Goal: Information Seeking & Learning: Learn about a topic

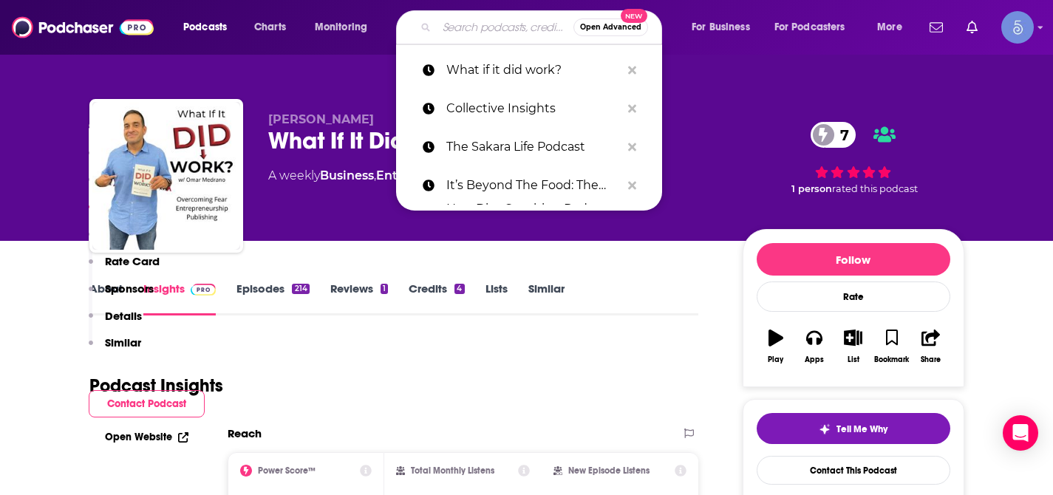
type input "Heal Thy Self Podcast"
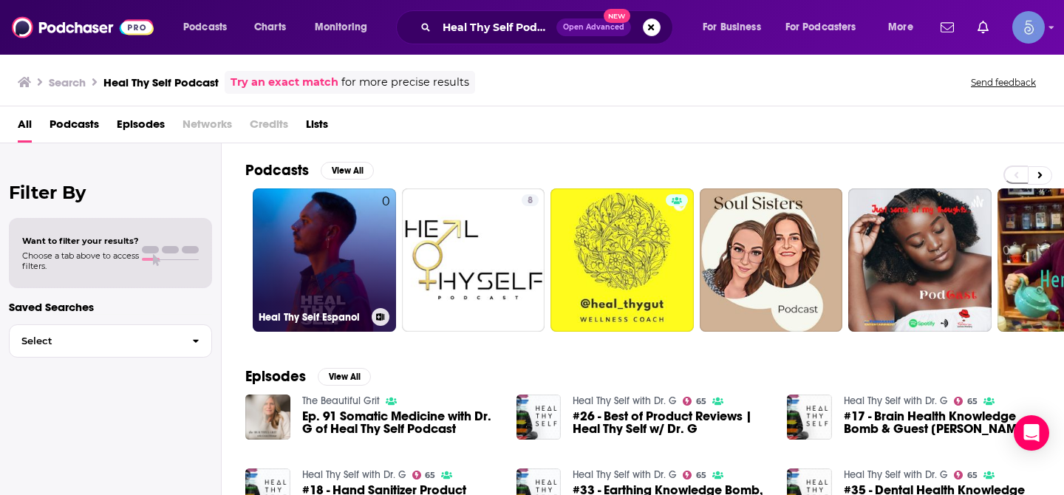
click at [318, 271] on link "0 Heal Thy Self Espanol" at bounding box center [324, 259] width 143 height 143
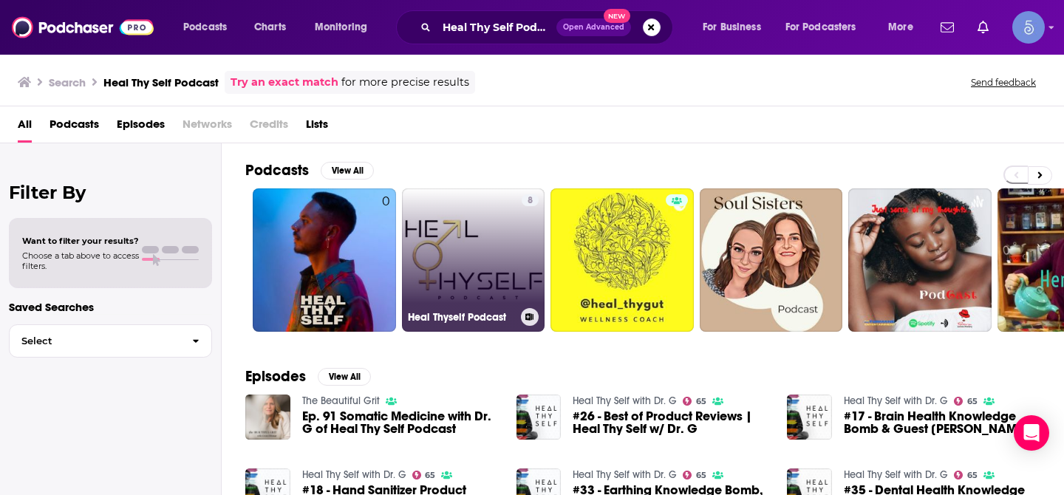
click at [449, 245] on link "8 Heal Thyself Podcast" at bounding box center [473, 259] width 143 height 143
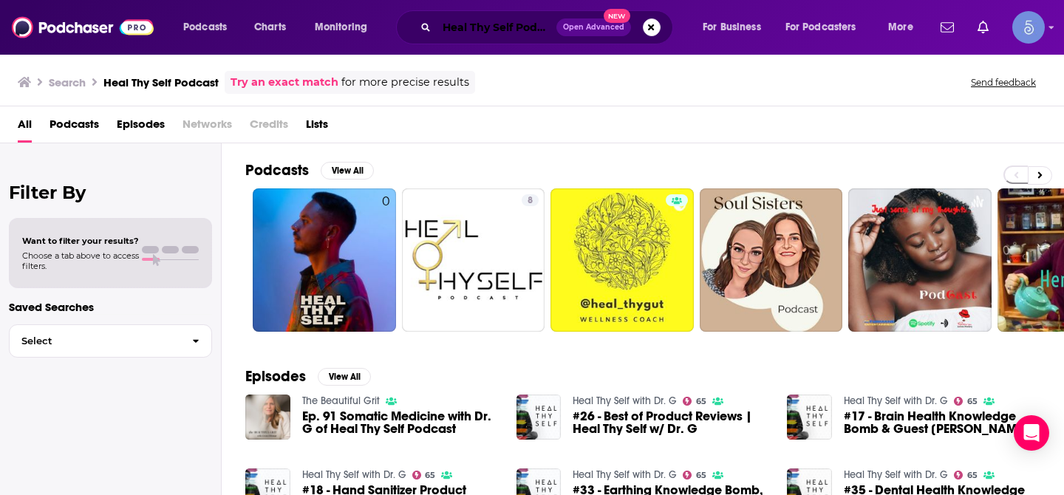
click at [493, 23] on input "Heal Thy Self Podcast" at bounding box center [497, 28] width 120 height 24
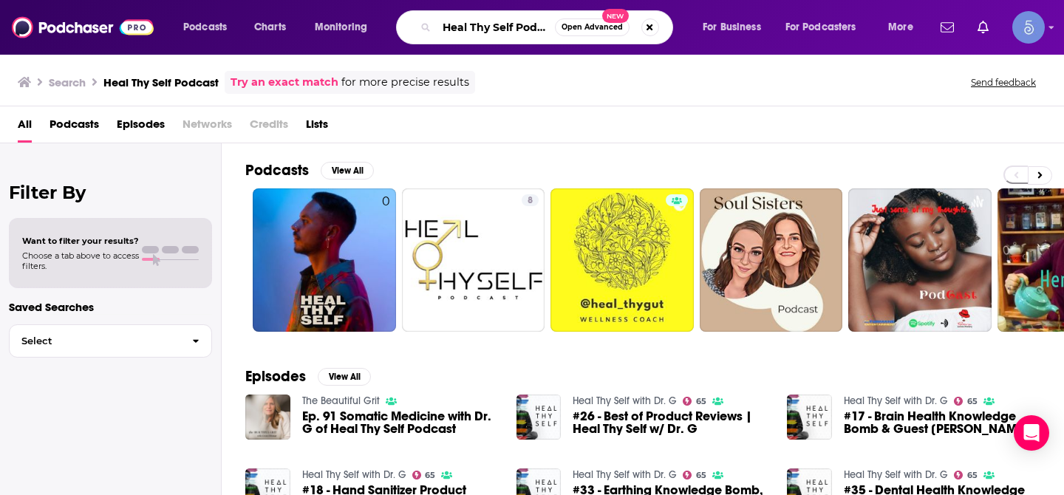
click at [493, 23] on input "Heal Thy Self Podcast" at bounding box center [496, 28] width 118 height 24
paste input "Strategy Simplified"
type input "Strategy Simplified"
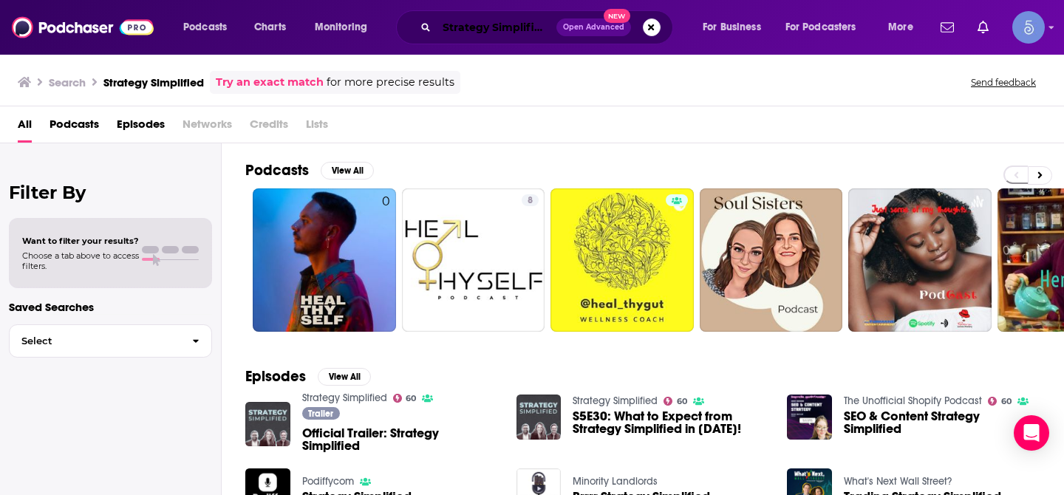
click at [461, 27] on input "Strategy Simplified" at bounding box center [497, 28] width 120 height 24
click at [525, 24] on input "Strategy Simplified" at bounding box center [497, 28] width 120 height 24
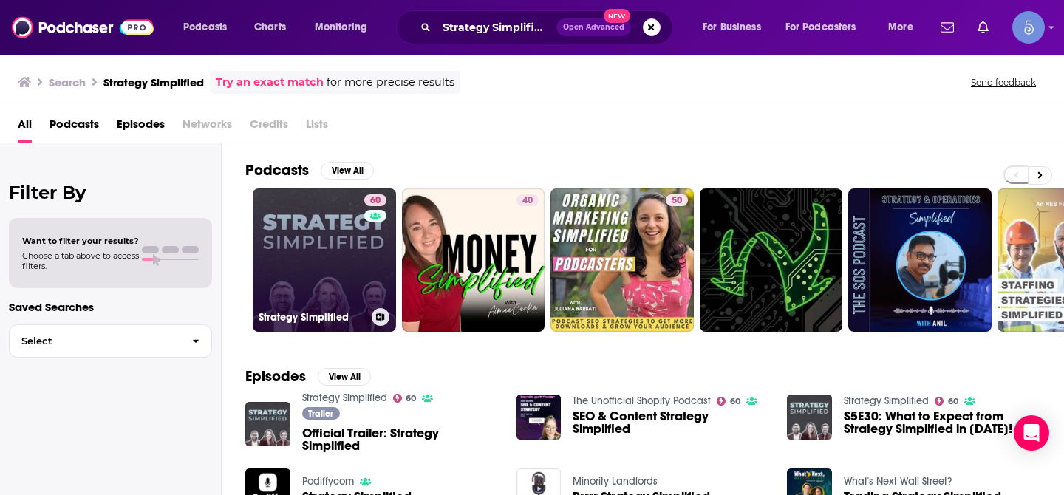
click at [306, 227] on link "60 Strategy Simplified" at bounding box center [324, 259] width 143 height 143
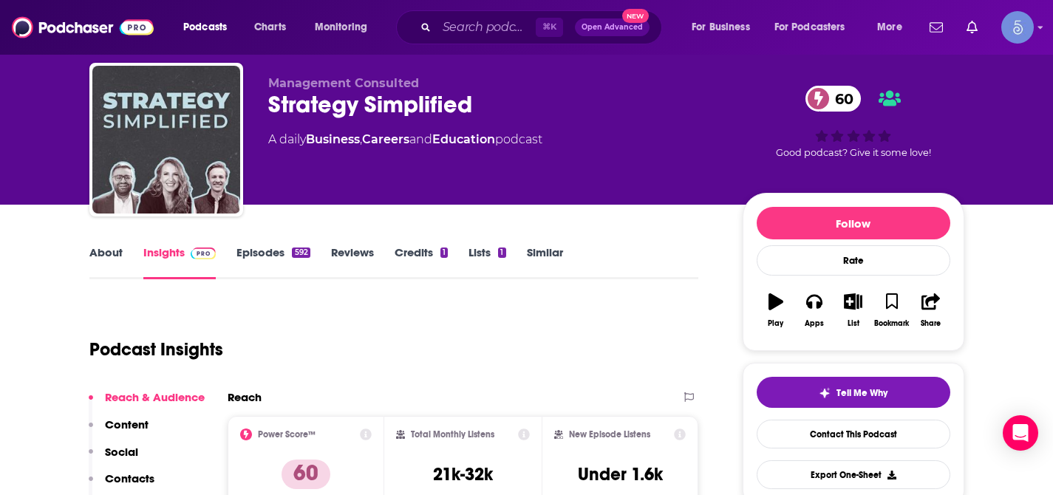
scroll to position [35, 0]
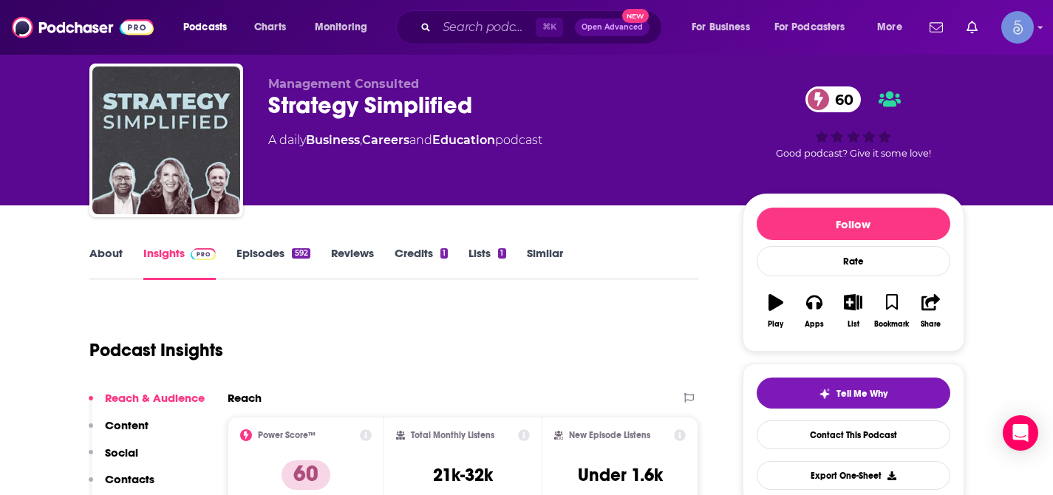
click at [105, 251] on link "About" at bounding box center [105, 263] width 33 height 34
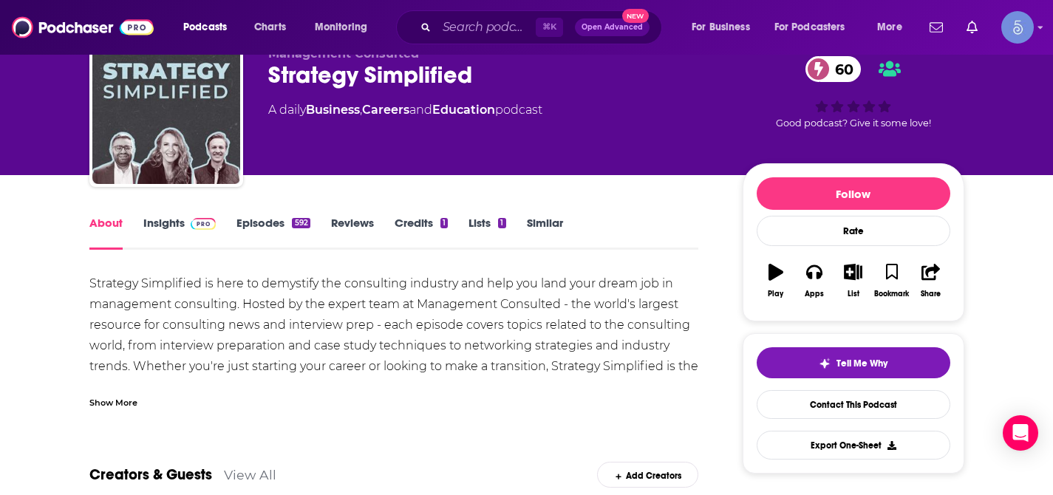
scroll to position [64, 0]
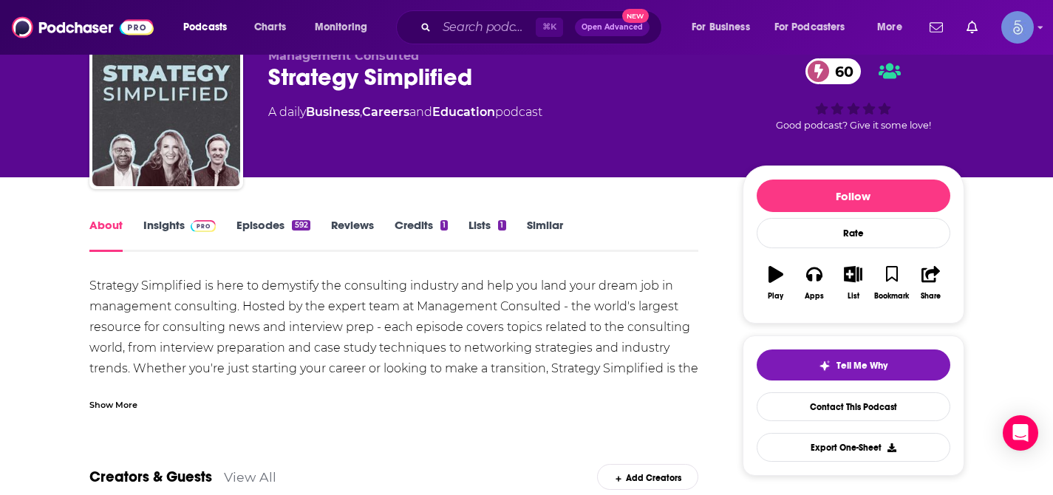
click at [116, 406] on div "Show More" at bounding box center [113, 404] width 48 height 14
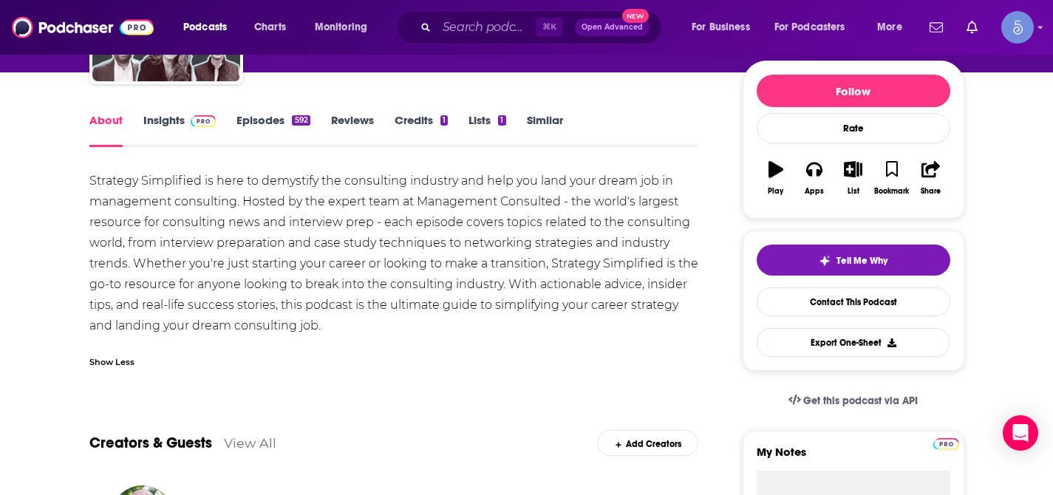
scroll to position [0, 0]
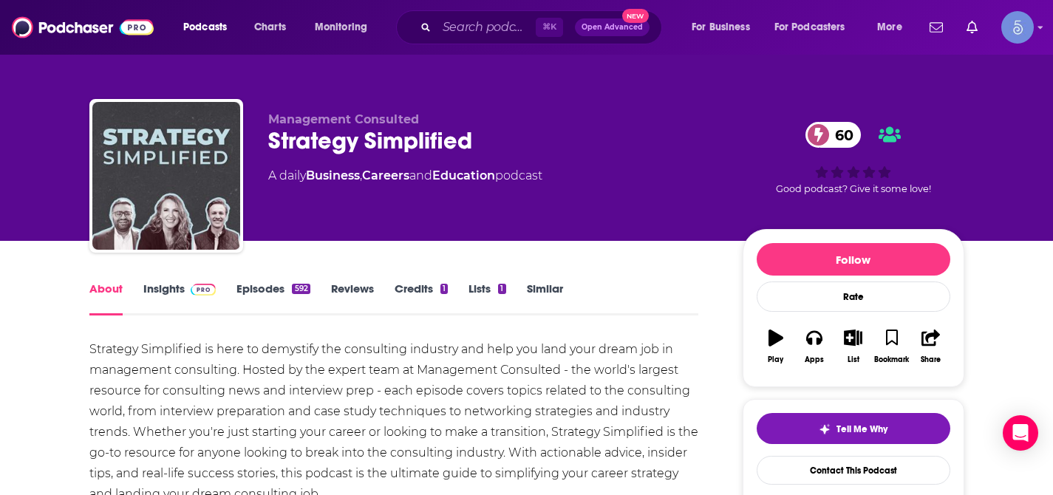
click at [164, 293] on link "Insights" at bounding box center [179, 299] width 73 height 34
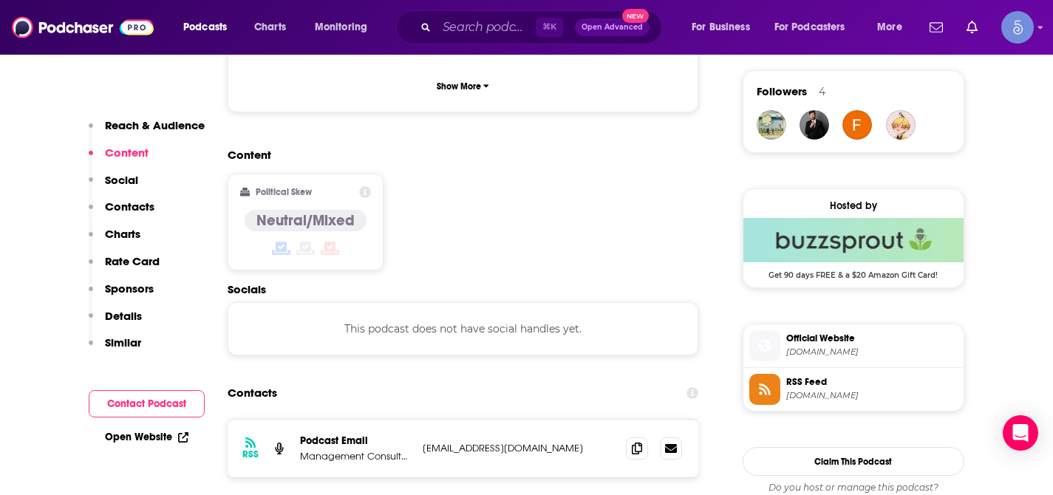
scroll to position [1067, 0]
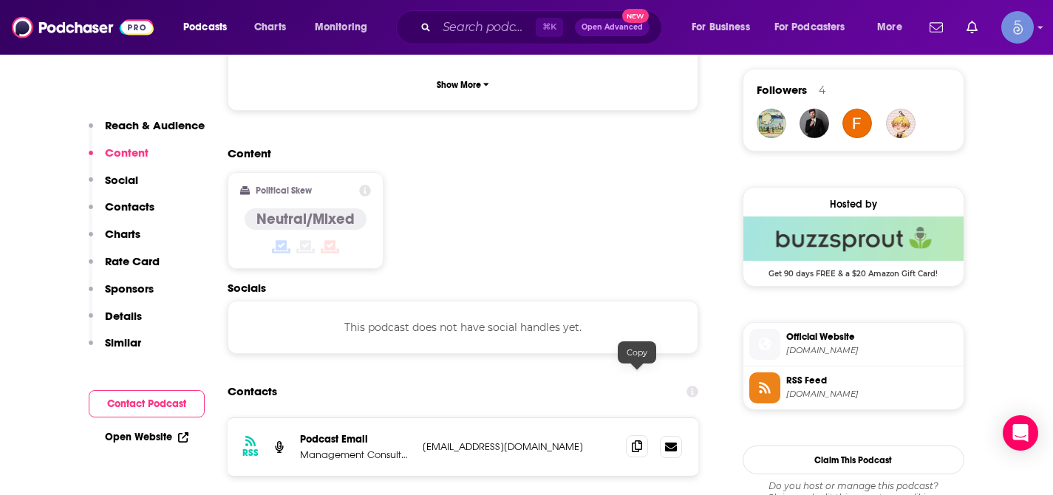
click at [637, 440] on icon at bounding box center [637, 446] width 10 height 12
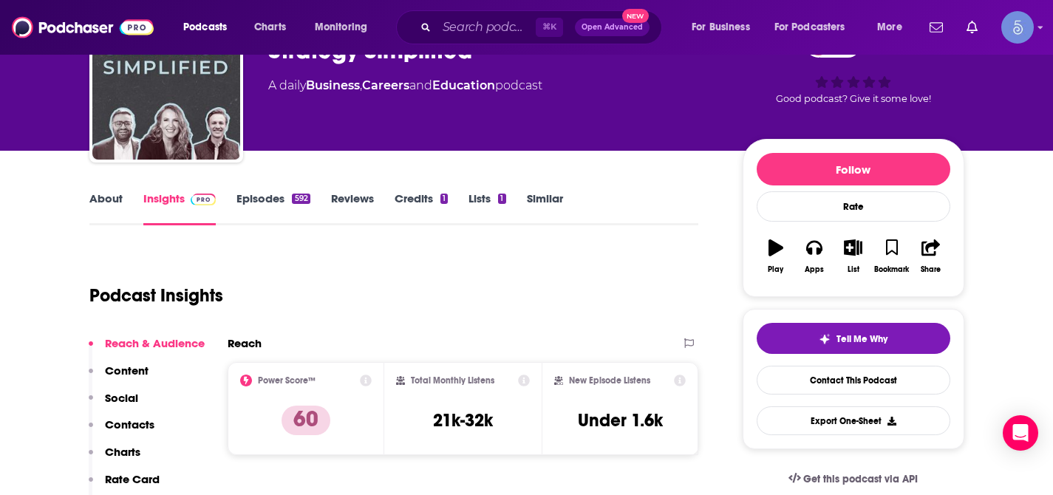
scroll to position [92, 0]
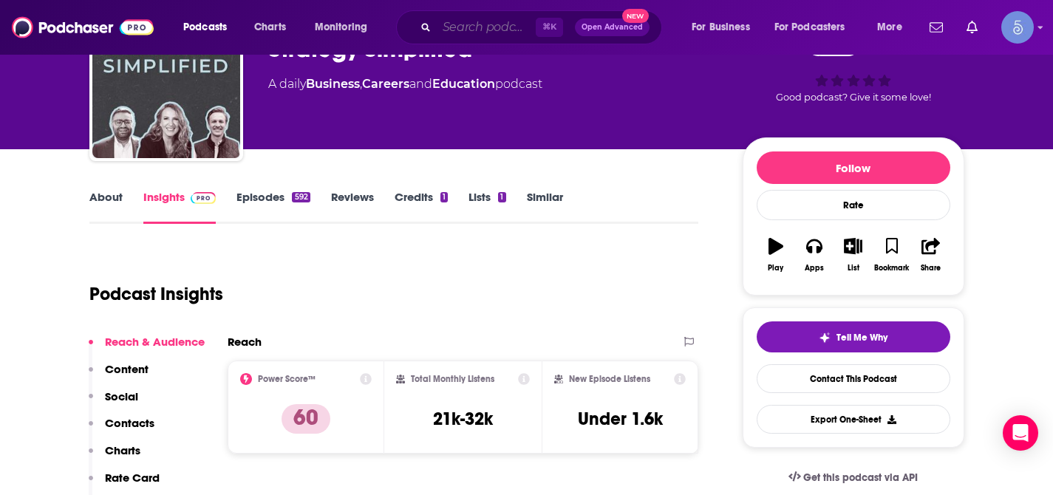
click at [486, 28] on input "Search podcasts, credits, & more..." at bounding box center [486, 28] width 99 height 24
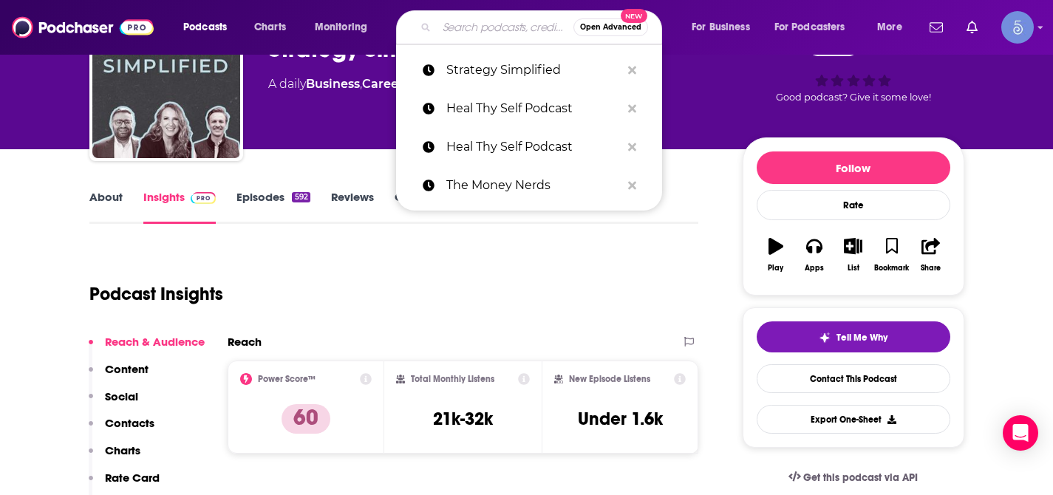
paste input "Gemba Academy Podcast"
type input "Gemba Academy Podcast"
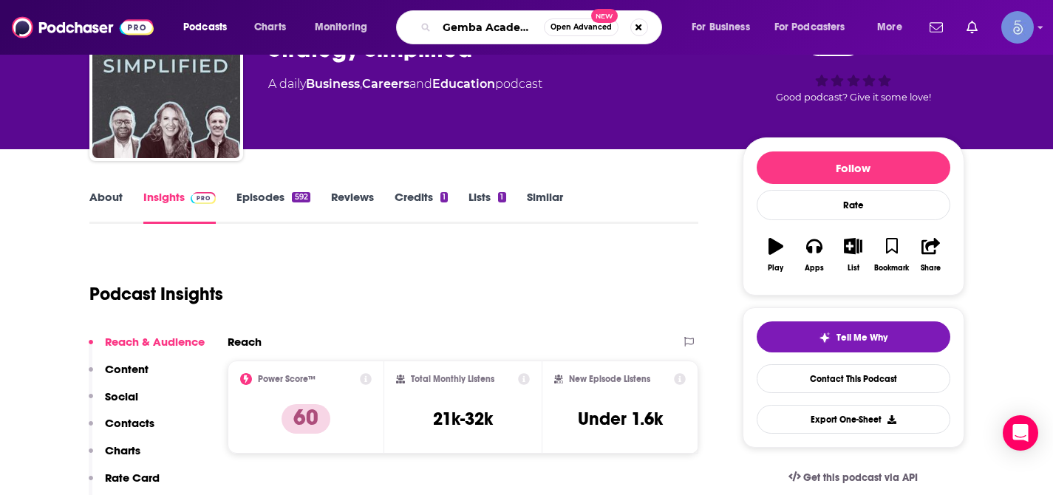
scroll to position [0, 46]
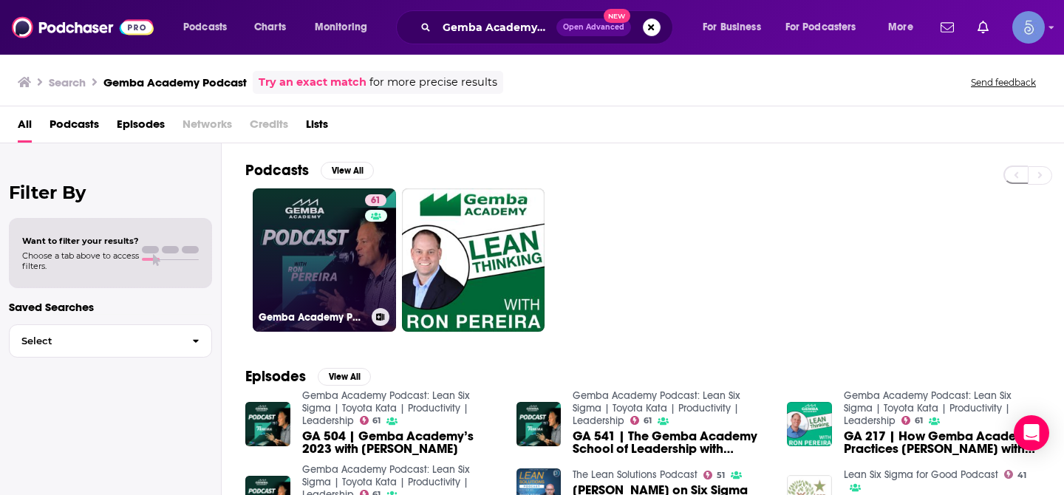
click at [316, 242] on link "61 Gemba Academy Podcast: Lean Six Sigma | Toyota Kata | Productivity | Leaders…" at bounding box center [324, 259] width 143 height 143
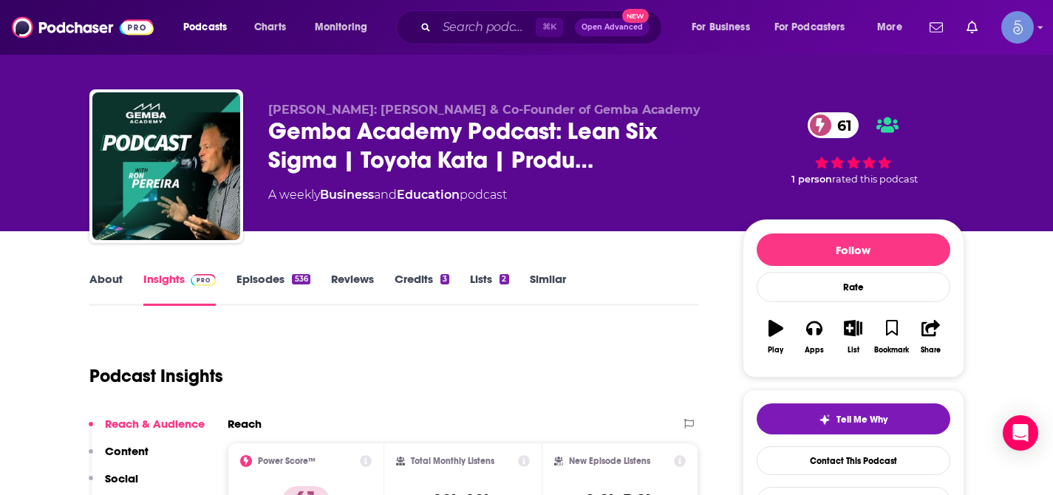
scroll to position [14, 0]
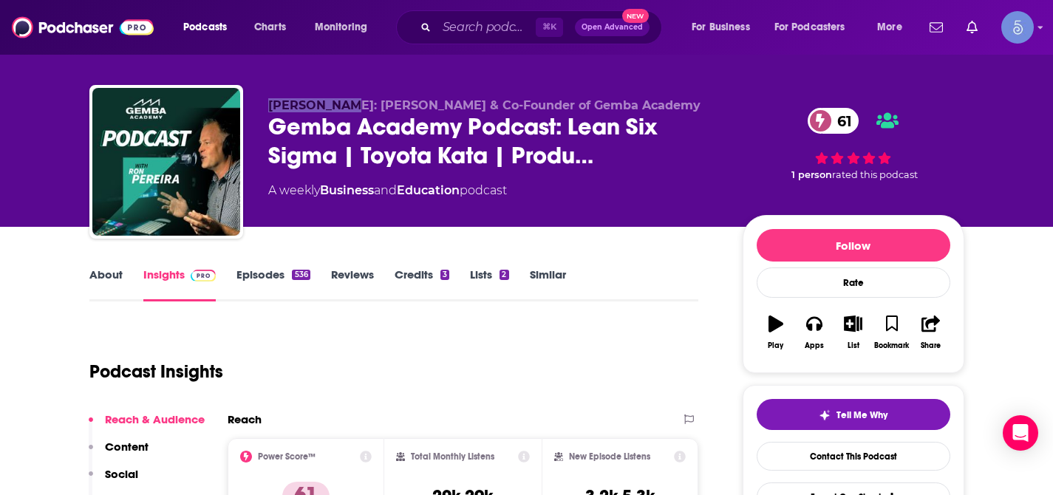
drag, startPoint x: 269, startPoint y: 106, endPoint x: 341, endPoint y: 109, distance: 72.4
click at [341, 109] on span "[PERSON_NAME]: [PERSON_NAME] & Co-Founder of Gemba Academy" at bounding box center [484, 105] width 432 height 14
copy span "[PERSON_NAME]"
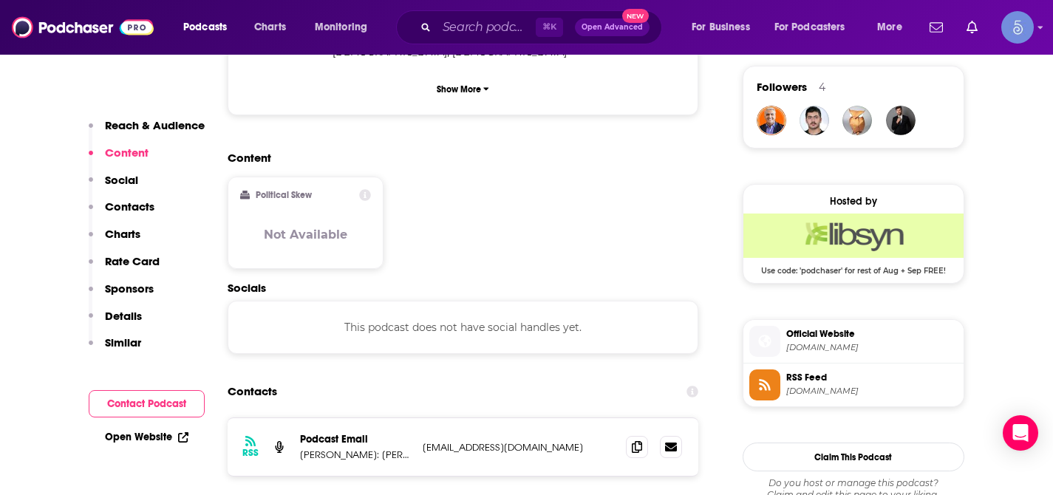
scroll to position [1071, 0]
click at [633, 440] on icon at bounding box center [637, 446] width 10 height 12
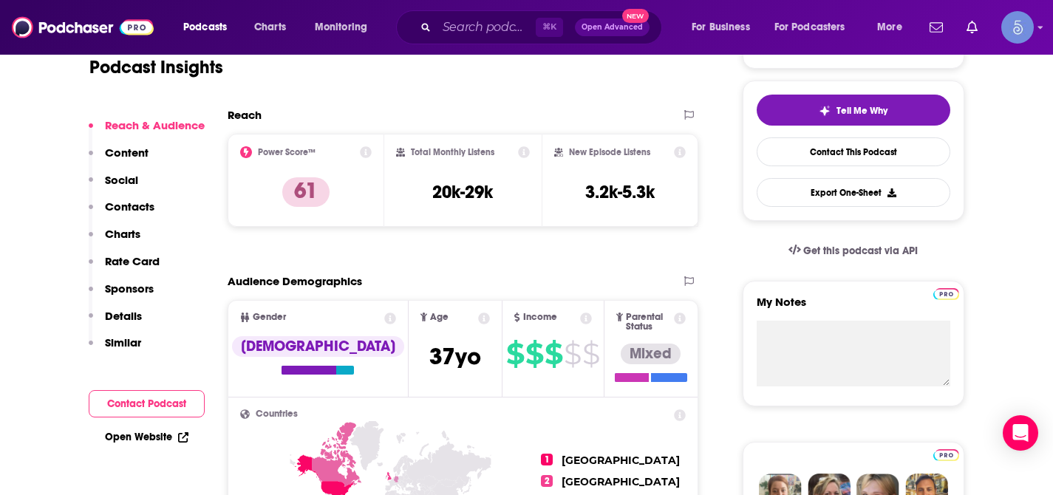
scroll to position [372, 0]
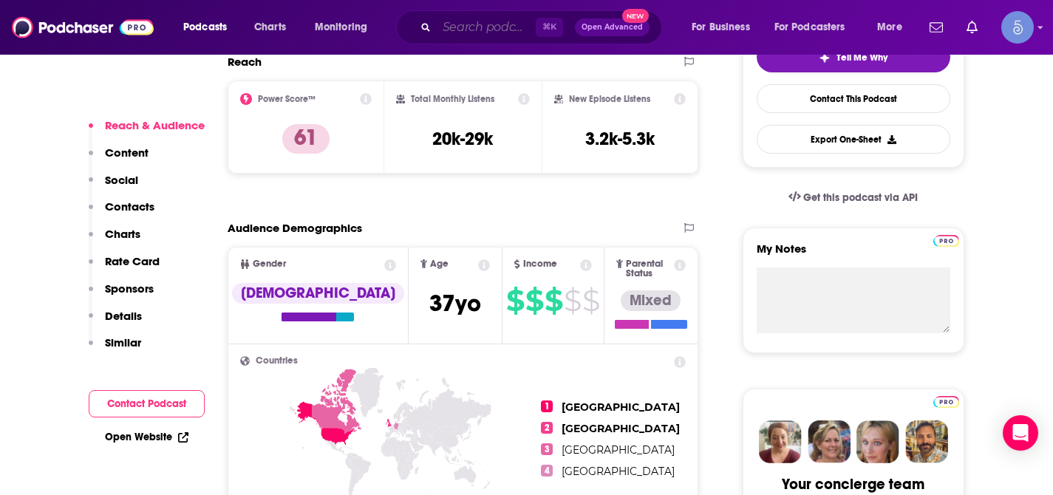
click at [463, 35] on input "Search podcasts, credits, & more..." at bounding box center [486, 28] width 99 height 24
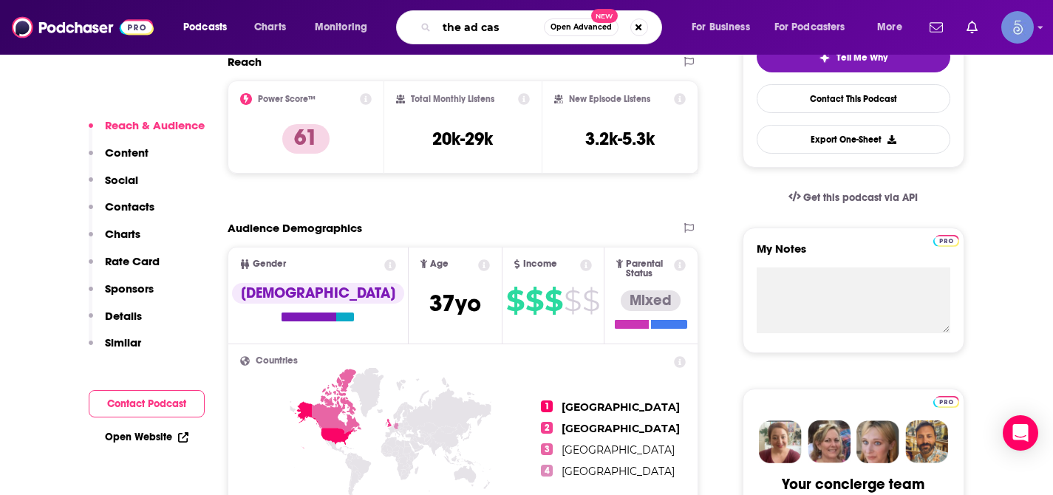
type input "the ad cast"
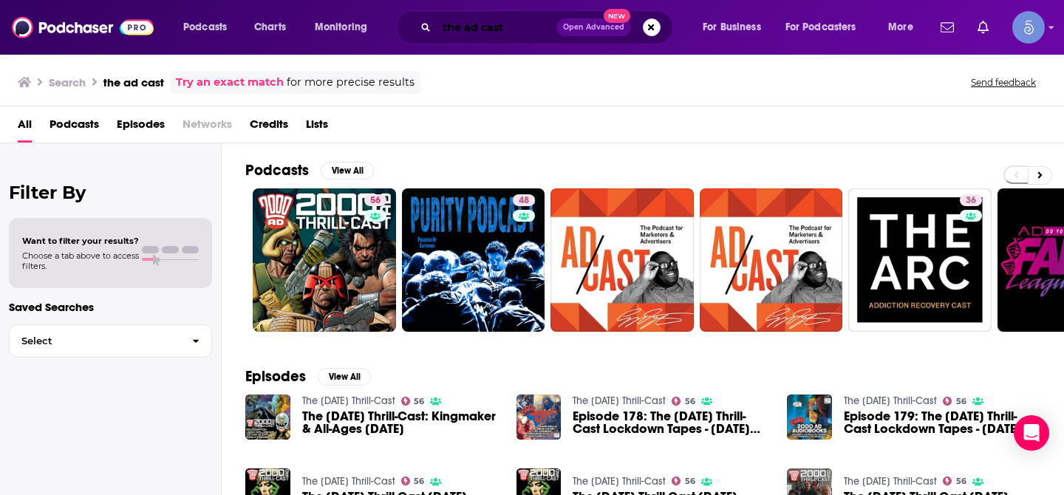
click at [490, 22] on input "the ad cast" at bounding box center [497, 28] width 120 height 24
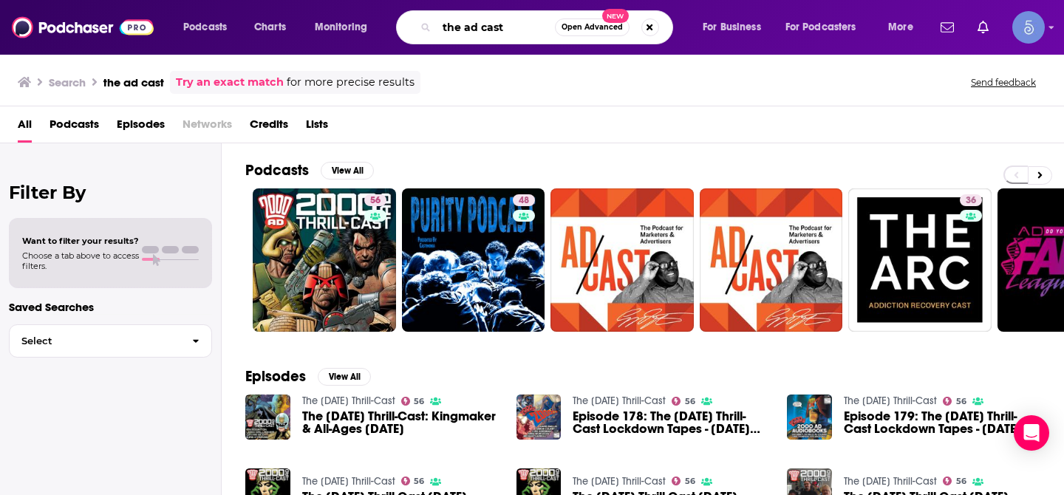
click at [490, 22] on input "the ad cast" at bounding box center [496, 28] width 118 height 24
type input "The Ad Cast"
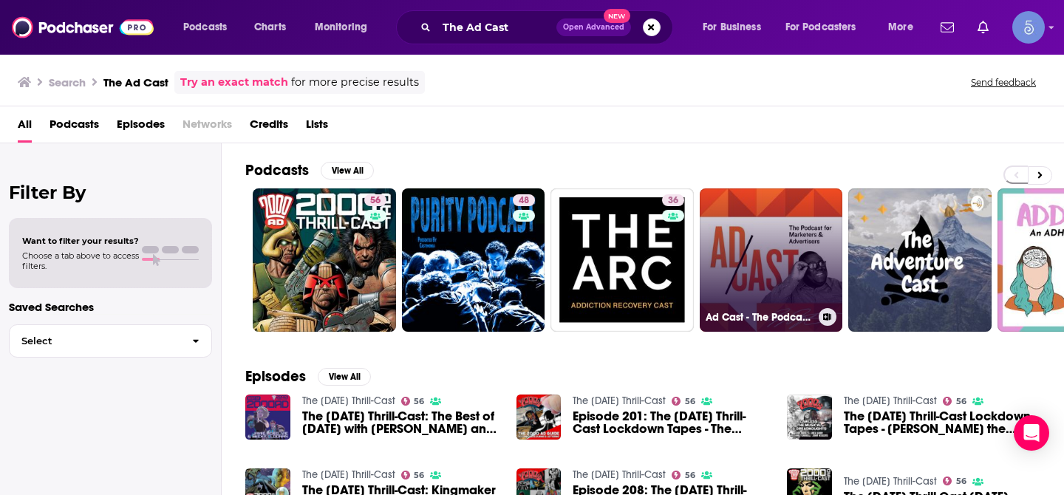
click at [760, 266] on link "Ad Cast - The Podcast for Marketers and Advertisers" at bounding box center [771, 259] width 143 height 143
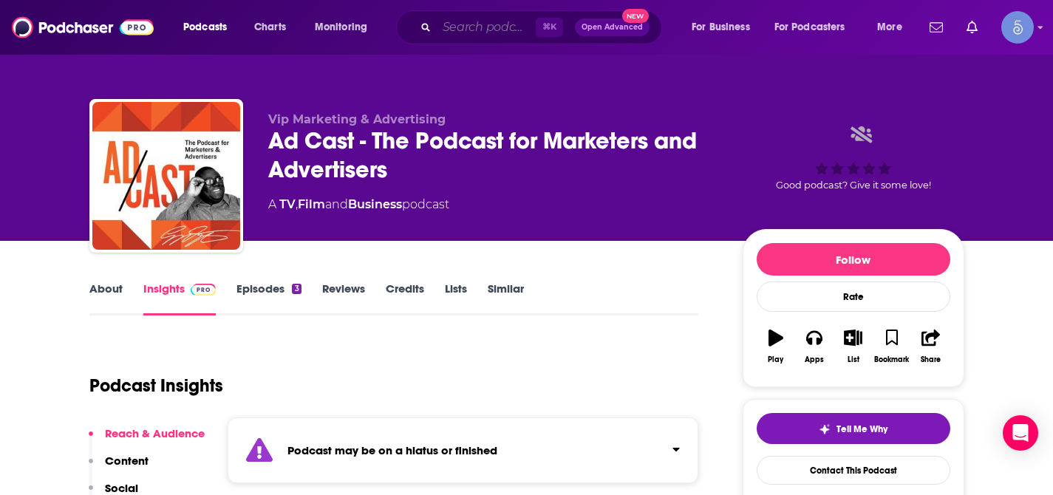
click at [482, 27] on input "Search podcasts, credits, & more..." at bounding box center [486, 28] width 99 height 24
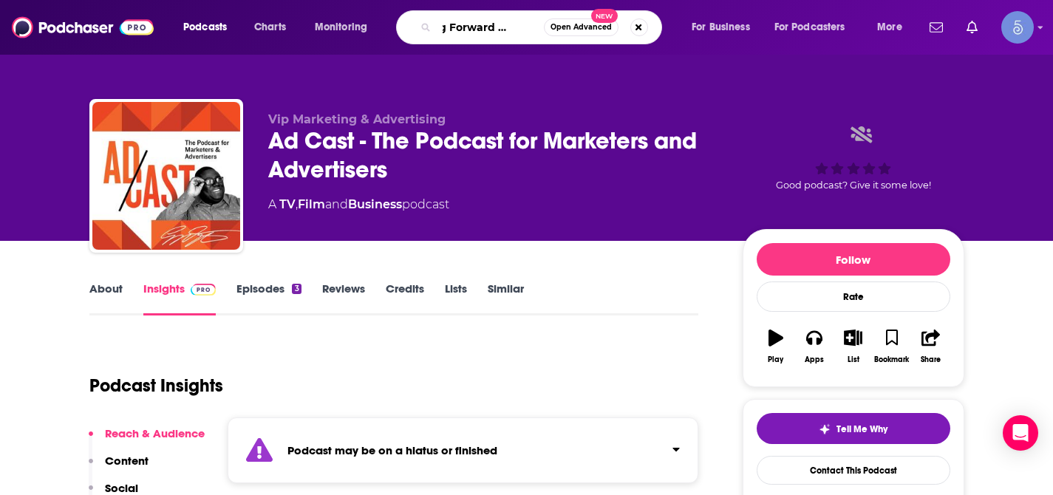
type input "Going Forward Podcast"
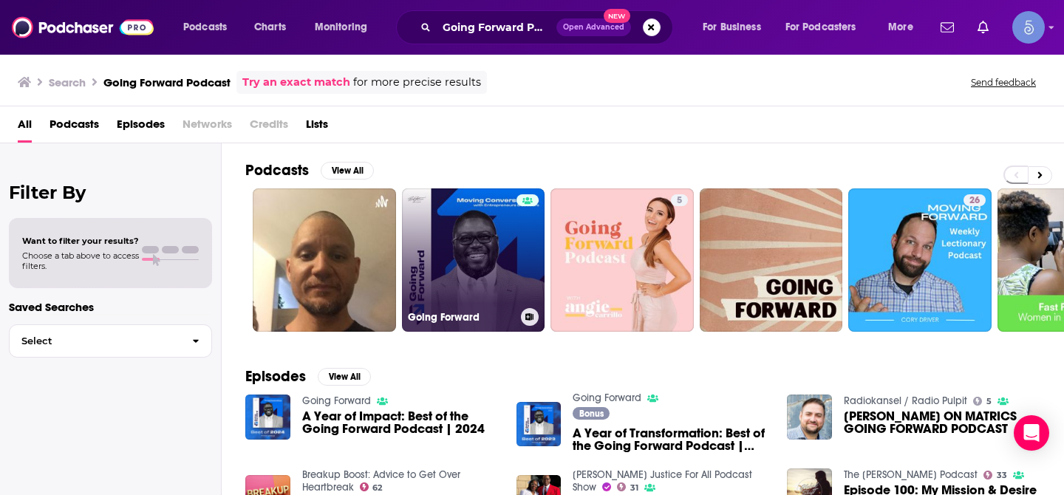
click at [480, 216] on link "Going Forward" at bounding box center [473, 259] width 143 height 143
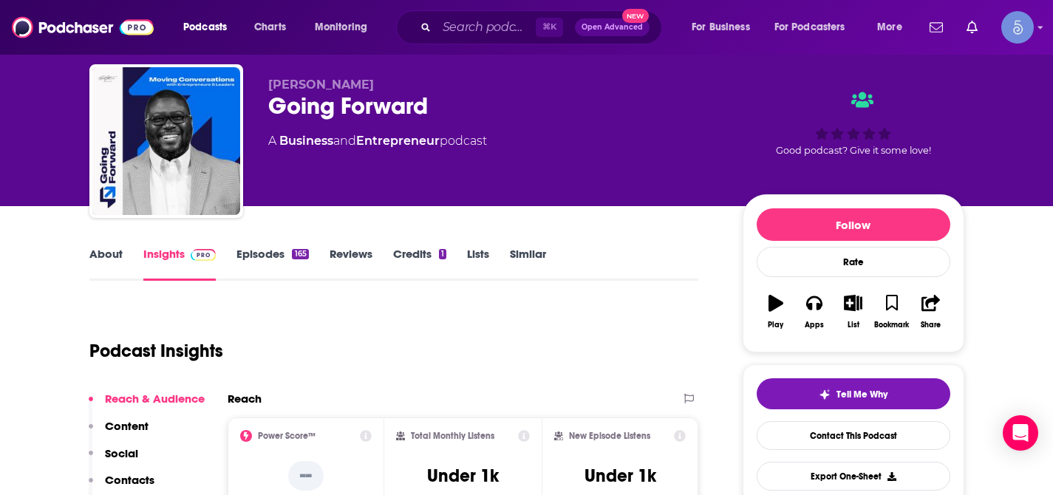
scroll to position [15, 0]
